Goal: Information Seeking & Learning: Learn about a topic

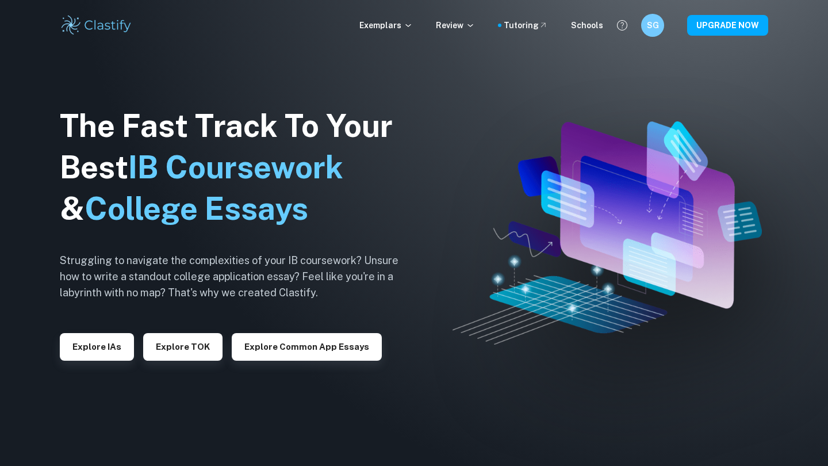
click at [400, 29] on p "Exemplars" at bounding box center [385, 25] width 53 height 13
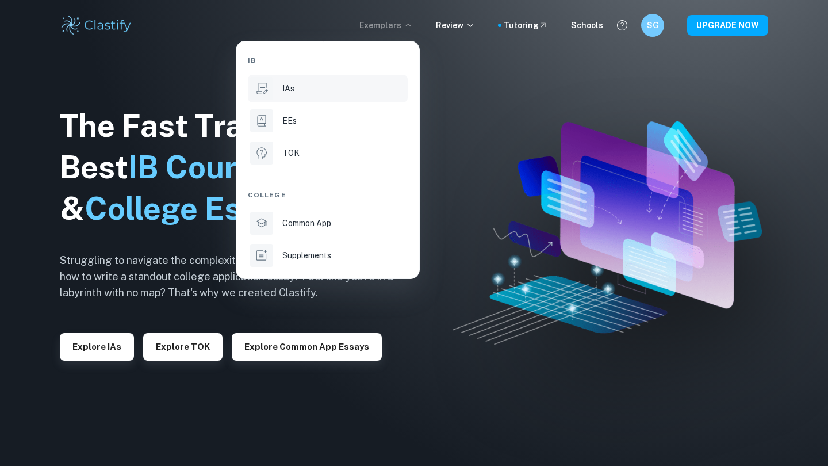
click at [357, 85] on div "IAs" at bounding box center [343, 88] width 123 height 13
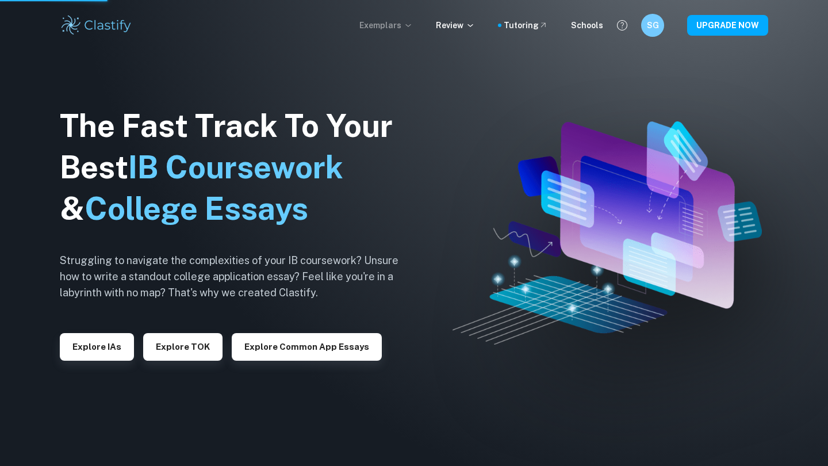
click at [412, 29] on icon at bounding box center [408, 25] width 9 height 9
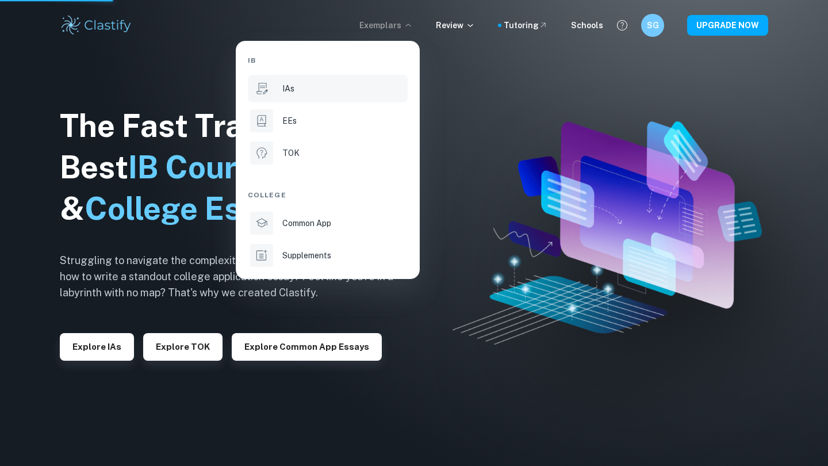
click at [307, 97] on li "IAs" at bounding box center [328, 89] width 160 height 28
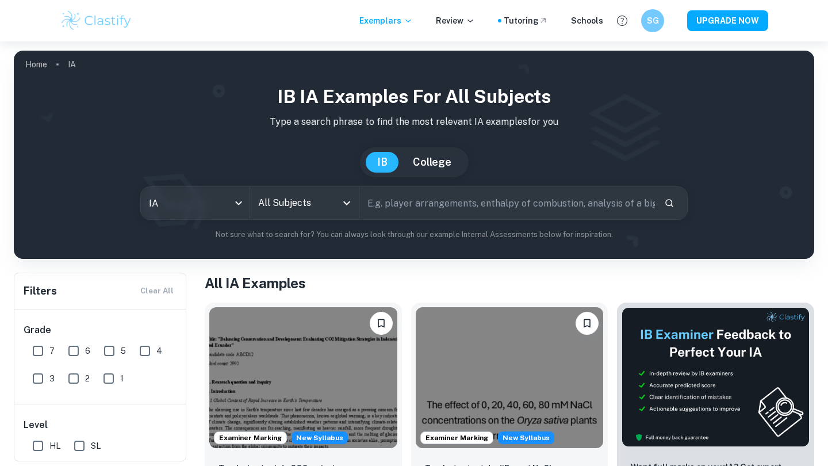
click at [35, 352] on input "7" at bounding box center [37, 350] width 23 height 23
checkbox input "true"
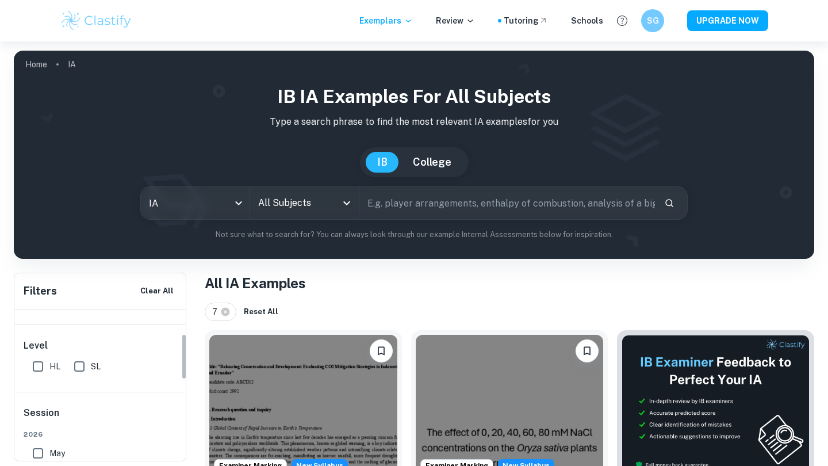
click at [33, 366] on input "HL" at bounding box center [37, 366] width 23 height 23
checkbox input "true"
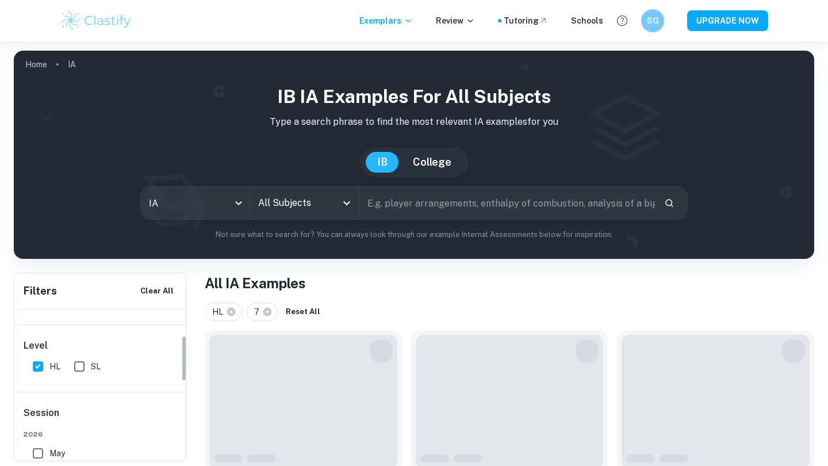
scroll to position [111, 0]
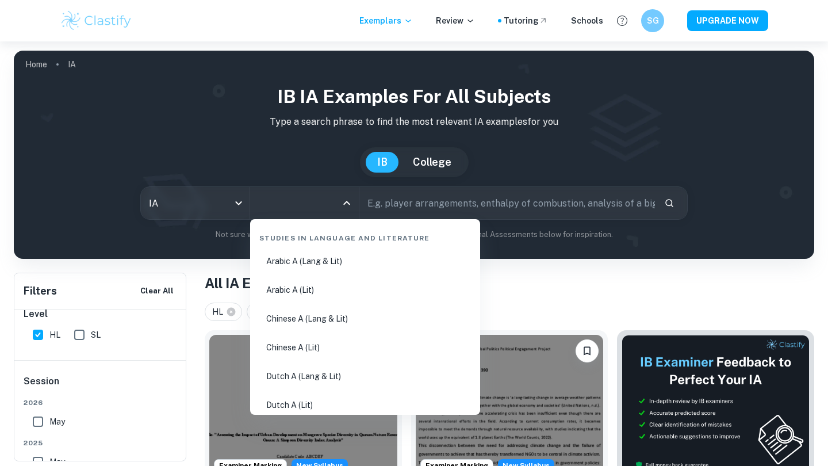
click at [320, 208] on input "All Subjects" at bounding box center [295, 203] width 81 height 22
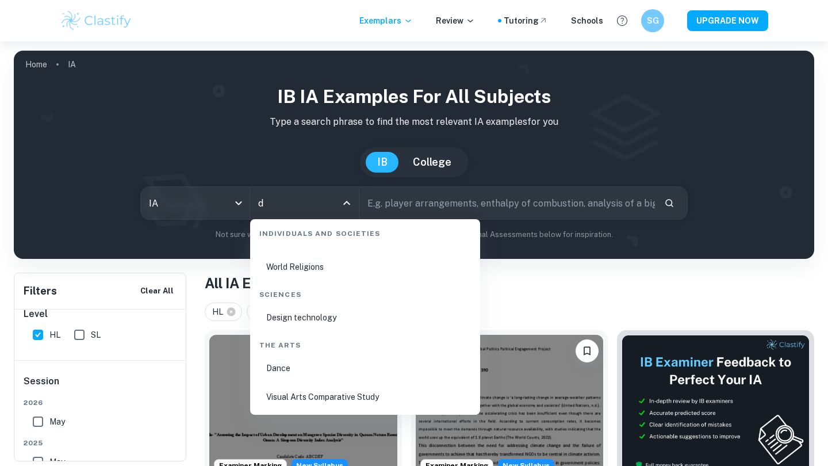
scroll to position [354, 0]
click at [336, 320] on li "Design technology" at bounding box center [365, 317] width 221 height 26
type input "Design technology"
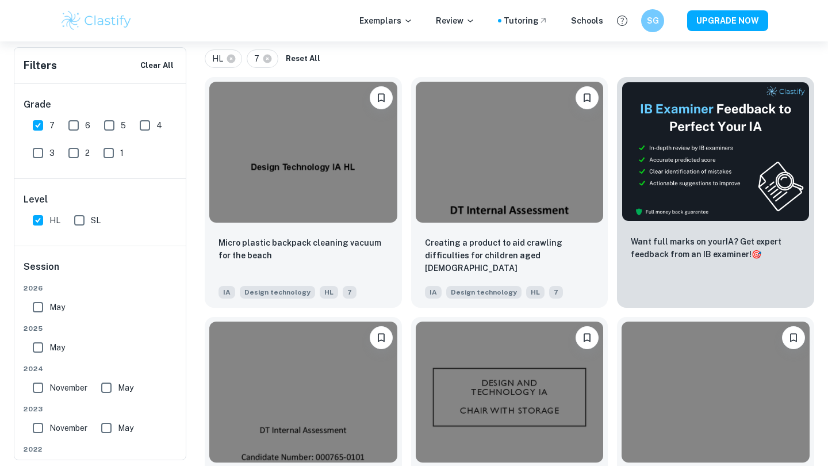
scroll to position [256, 0]
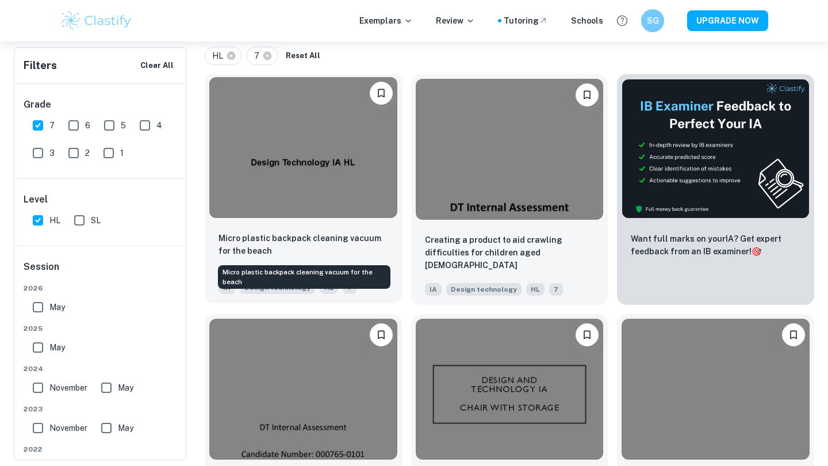
click at [351, 235] on p "Micro plastic backpack cleaning vacuum for the beach" at bounding box center [304, 244] width 170 height 25
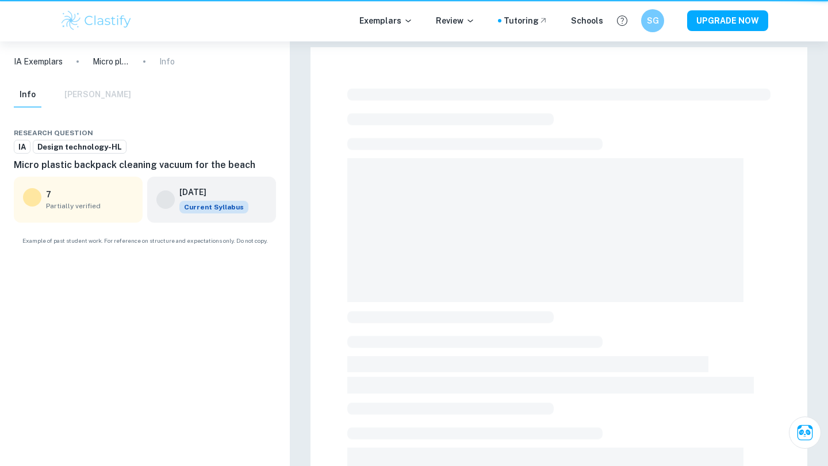
click at [351, 235] on span at bounding box center [545, 230] width 396 height 144
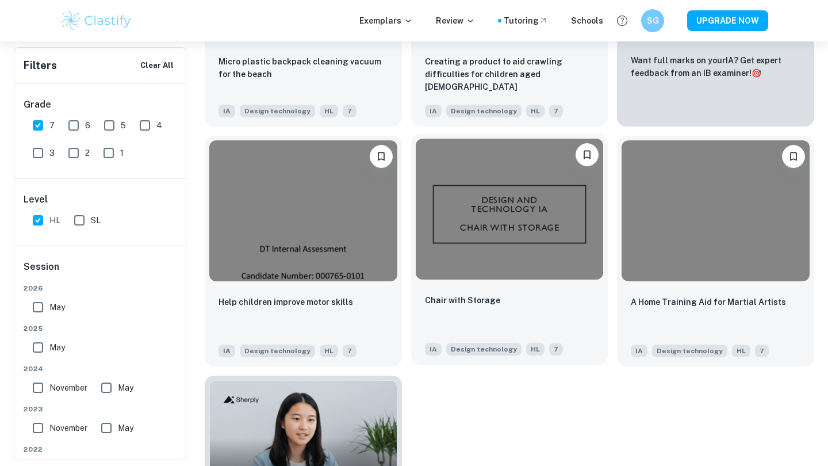
scroll to position [432, 0]
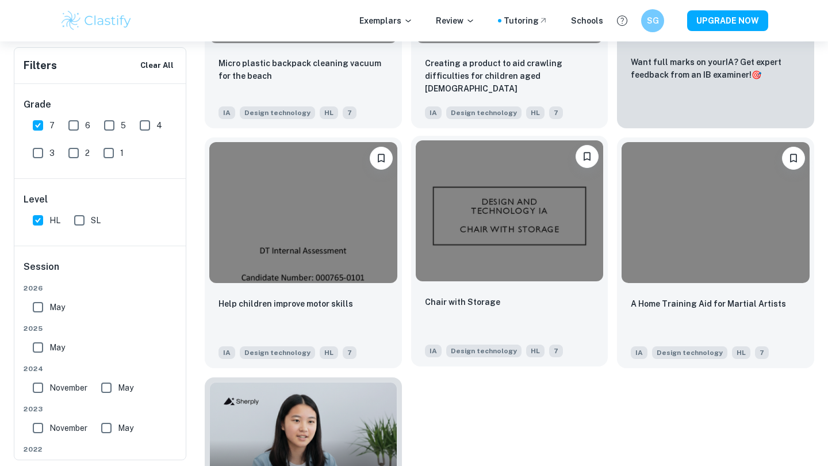
click at [487, 243] on img at bounding box center [510, 210] width 188 height 141
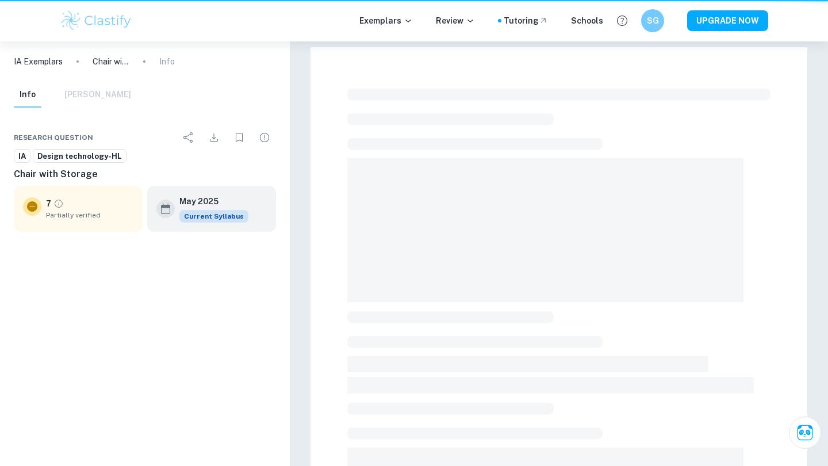
click at [487, 243] on span at bounding box center [545, 230] width 396 height 144
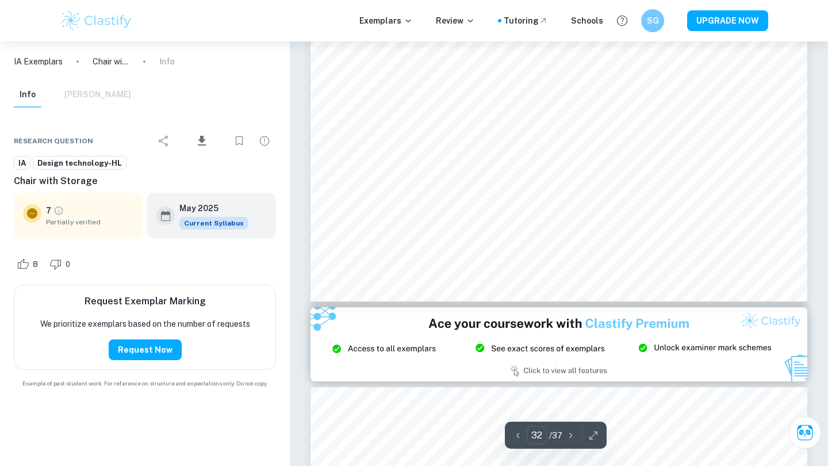
scroll to position [22901, 0]
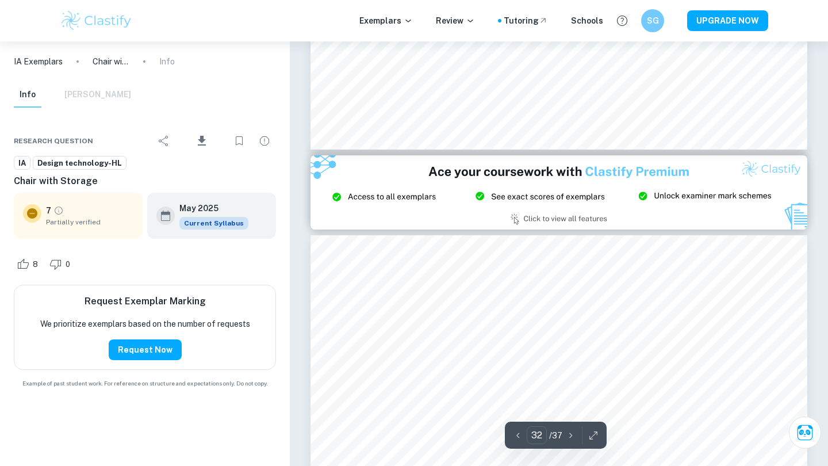
type input "33"
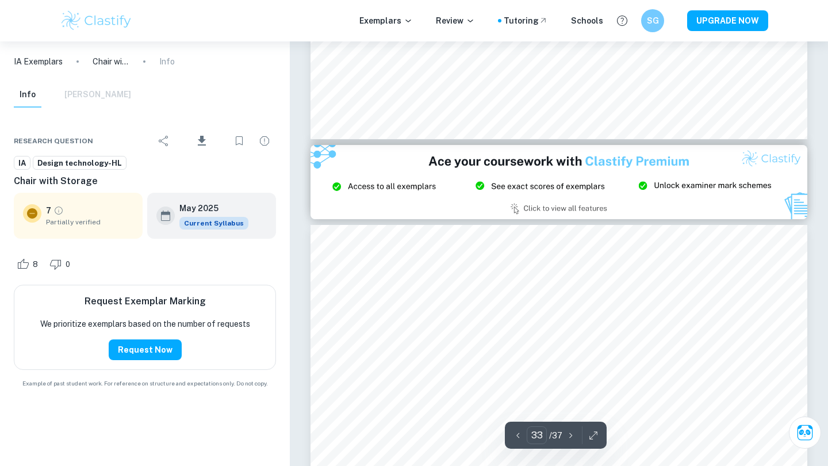
scroll to position [23076, 0]
